Goal: Navigation & Orientation: Find specific page/section

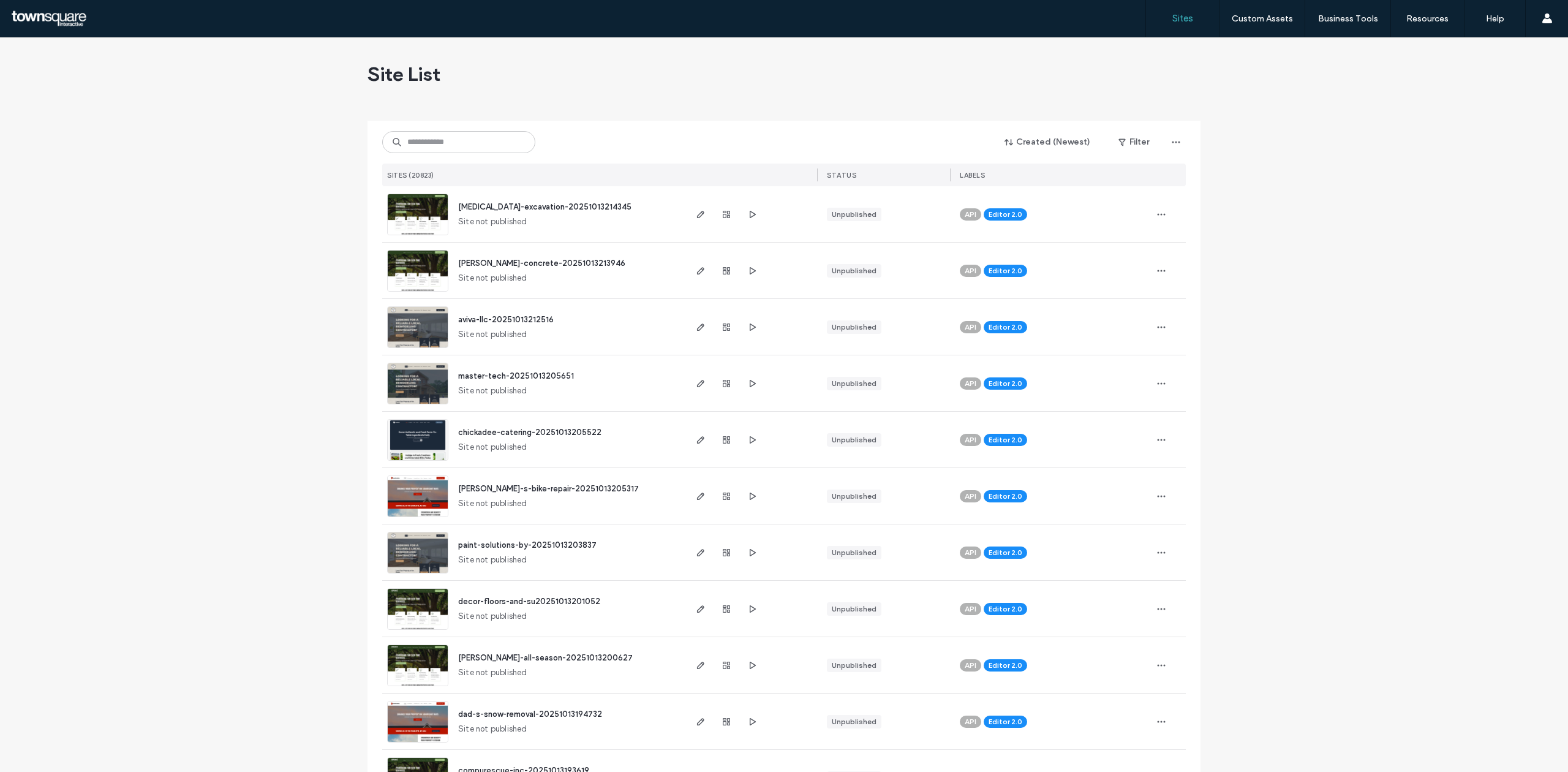
click at [495, 142] on input at bounding box center [459, 142] width 153 height 22
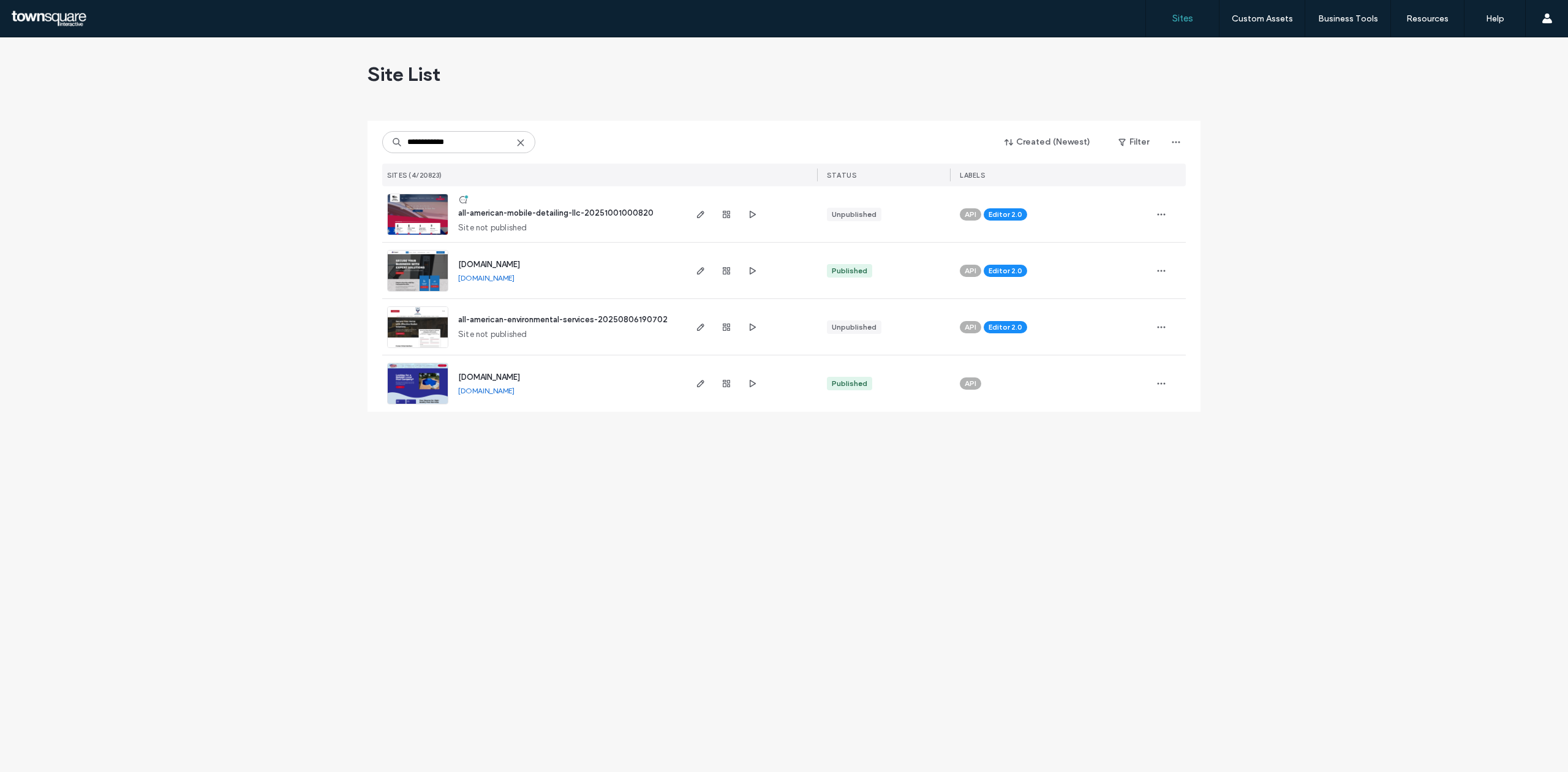
type input "**********"
click at [398, 204] on img at bounding box center [418, 236] width 60 height 83
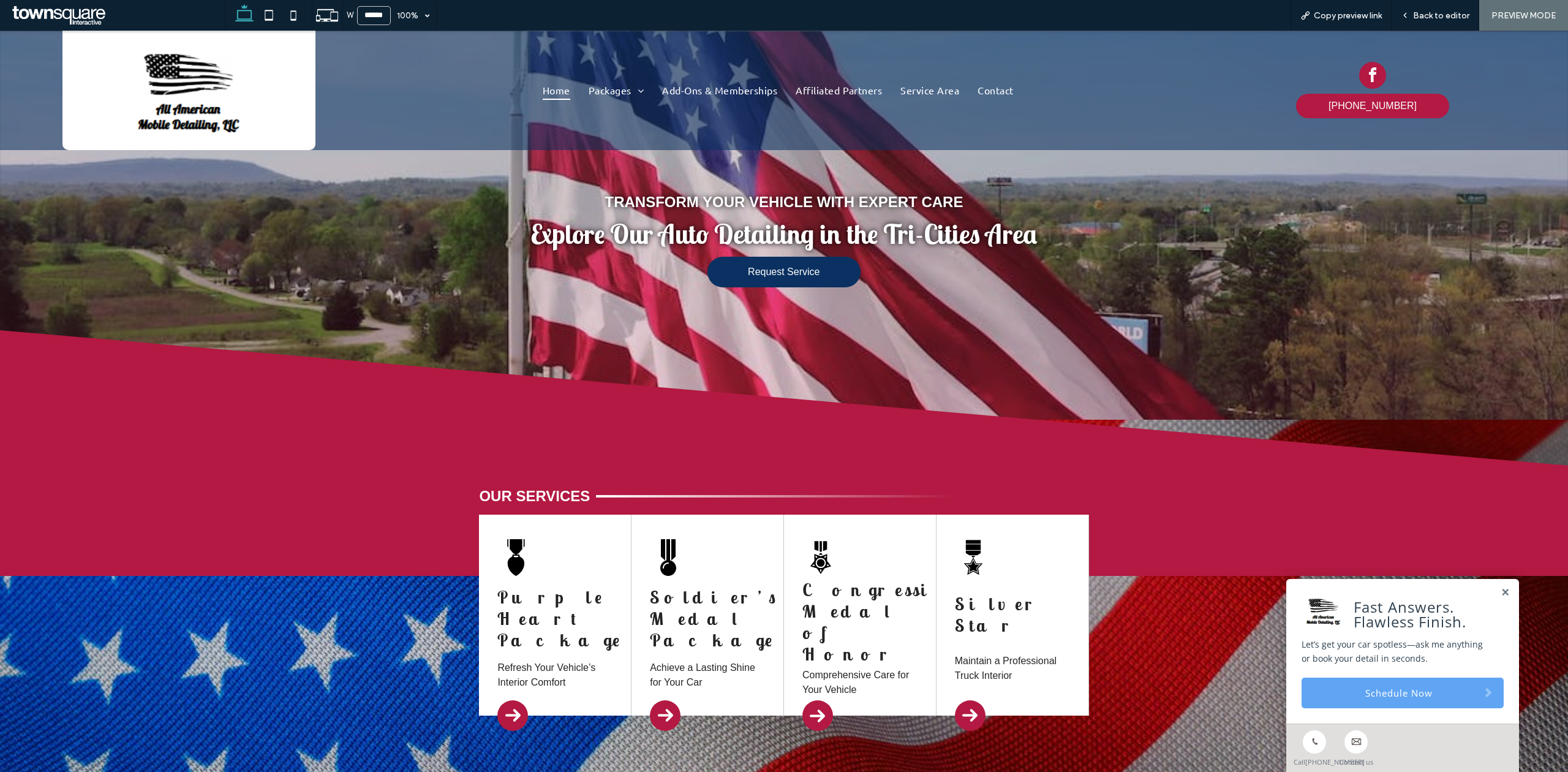
click at [1350, 677] on link "Schedule Now" at bounding box center [1402, 692] width 202 height 30
